Goal: Task Accomplishment & Management: Complete application form

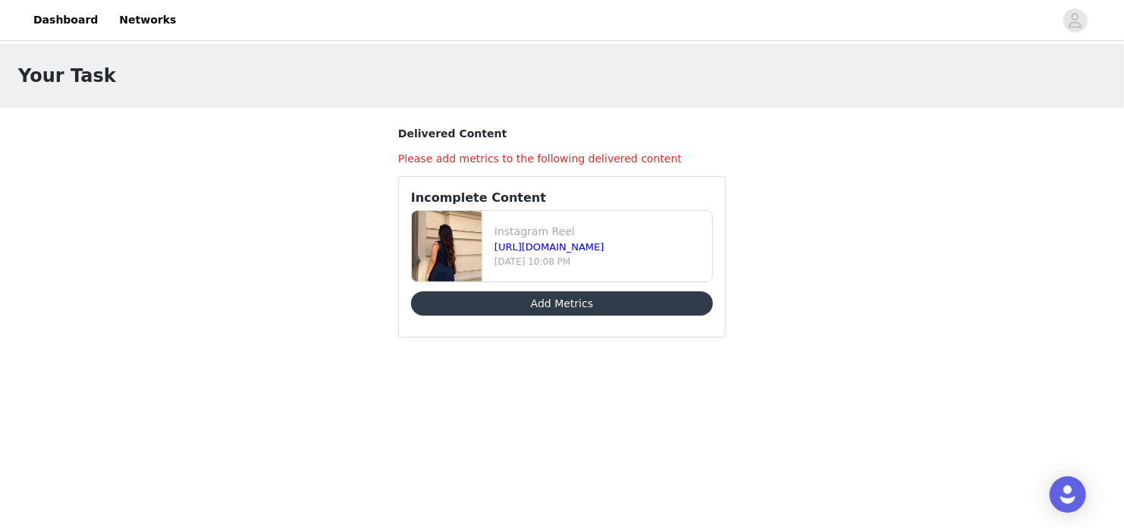
click at [539, 297] on button "Add Metrics" at bounding box center [562, 303] width 302 height 24
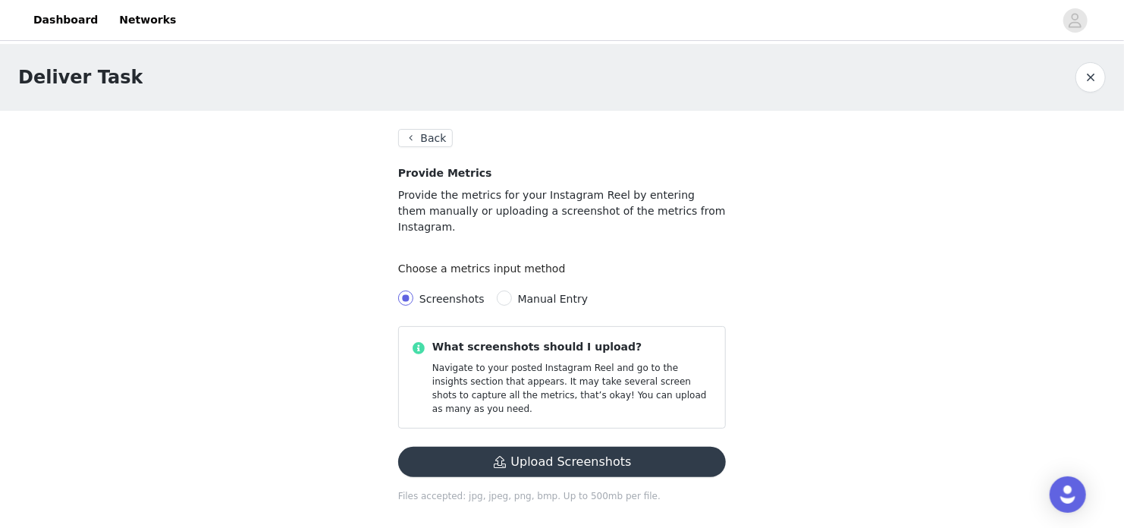
click at [542, 447] on button "Upload Screenshots" at bounding box center [562, 462] width 328 height 30
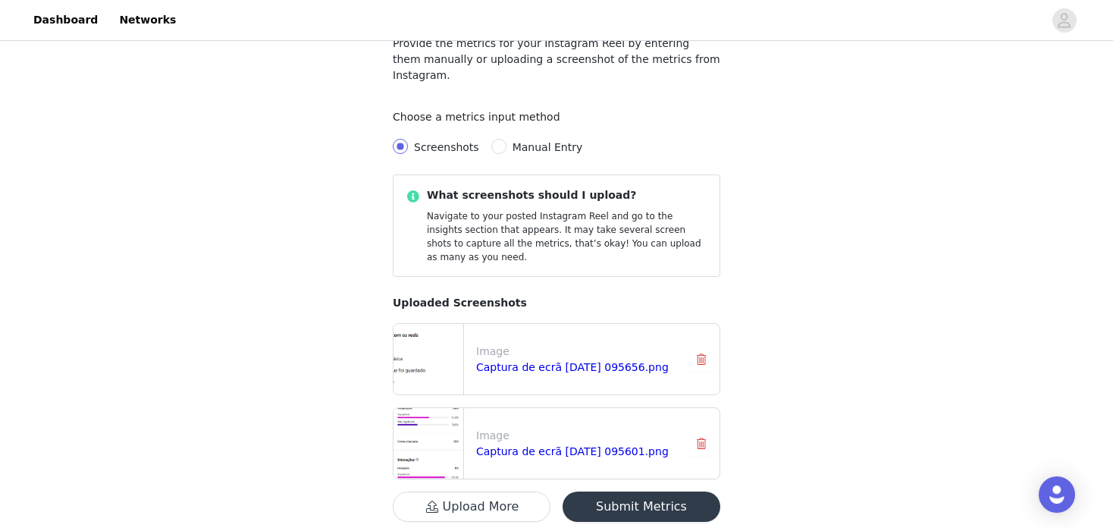
scroll to position [177, 0]
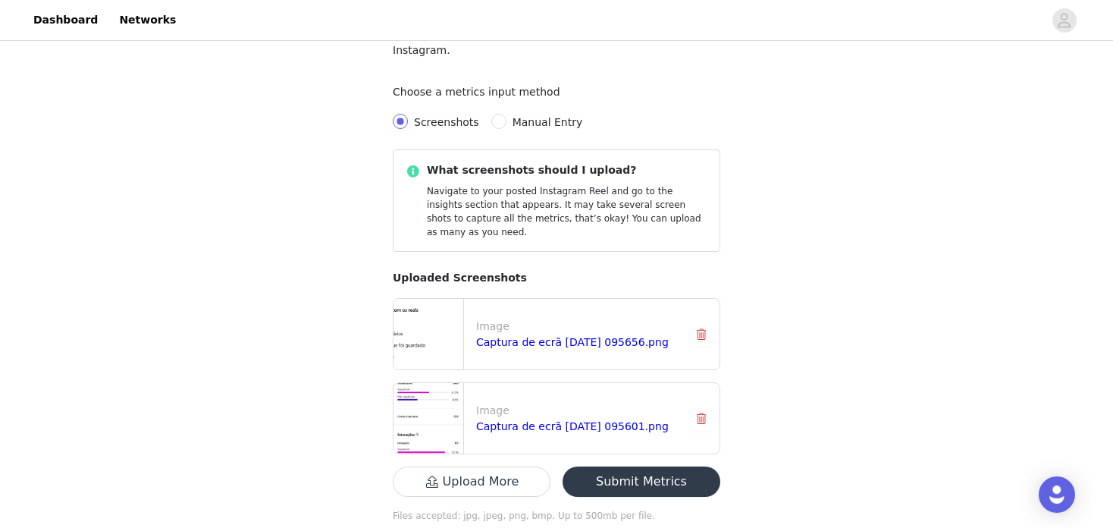
click at [639, 466] on button "Submit Metrics" at bounding box center [642, 481] width 158 height 30
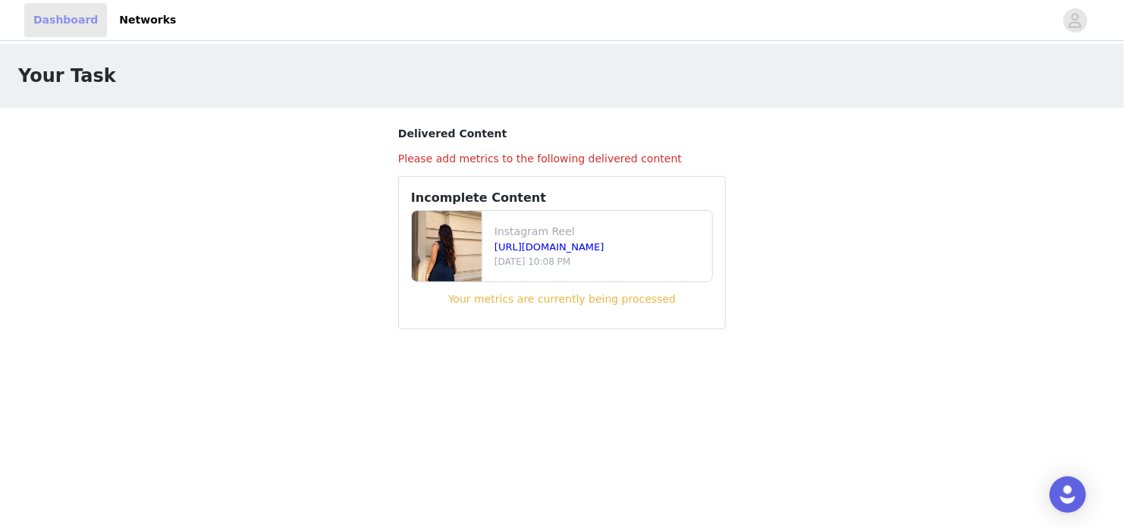
click at [54, 21] on link "Dashboard" at bounding box center [65, 20] width 83 height 34
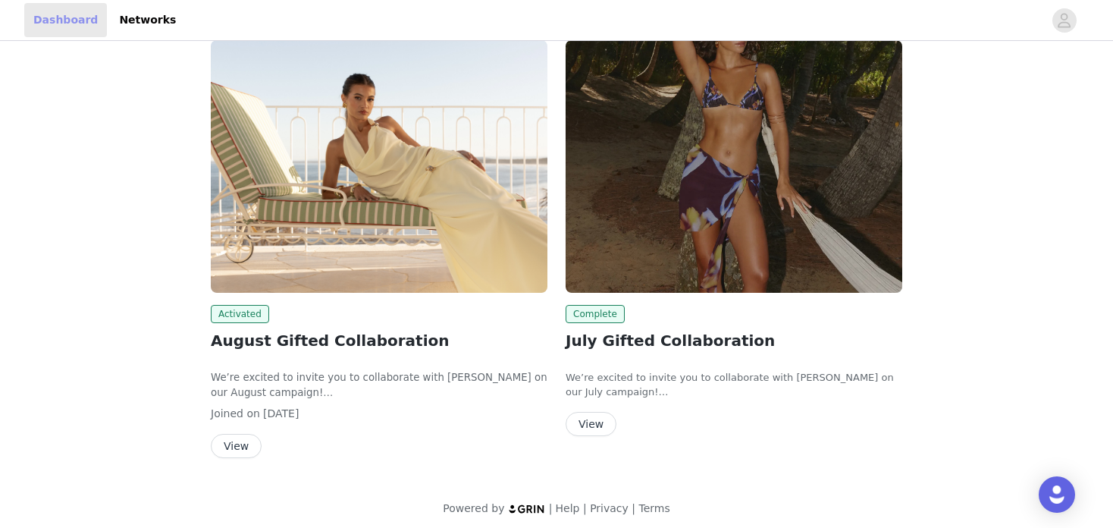
scroll to position [100, 0]
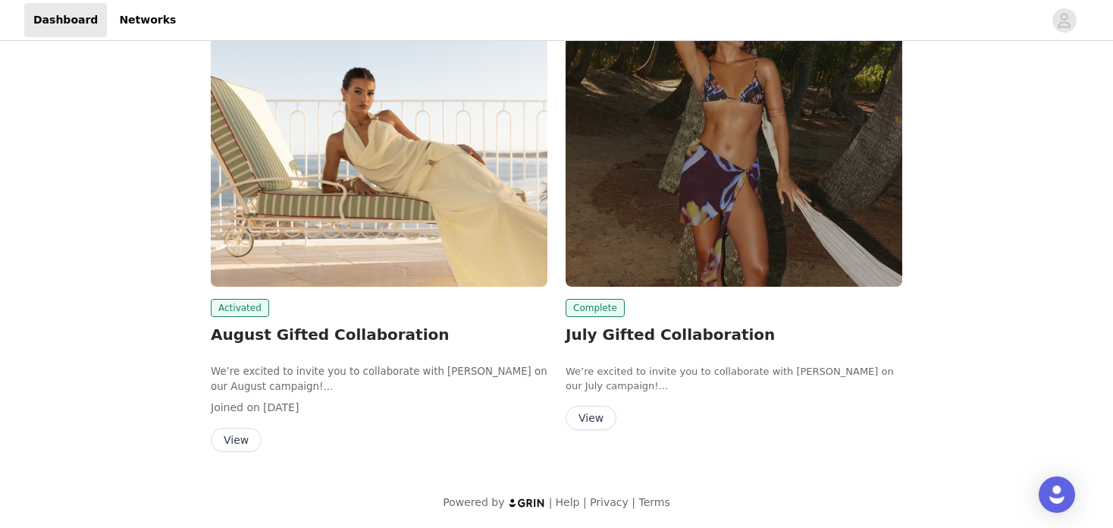
click at [224, 438] on button "View" at bounding box center [236, 440] width 51 height 24
